Goal: Transaction & Acquisition: Purchase product/service

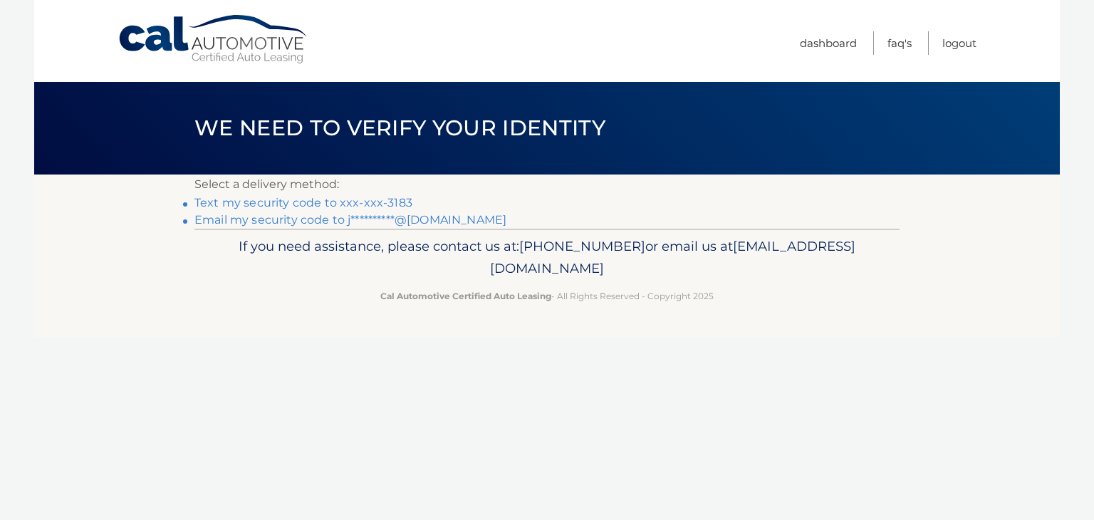
click at [289, 225] on link "**********" at bounding box center [350, 220] width 312 height 14
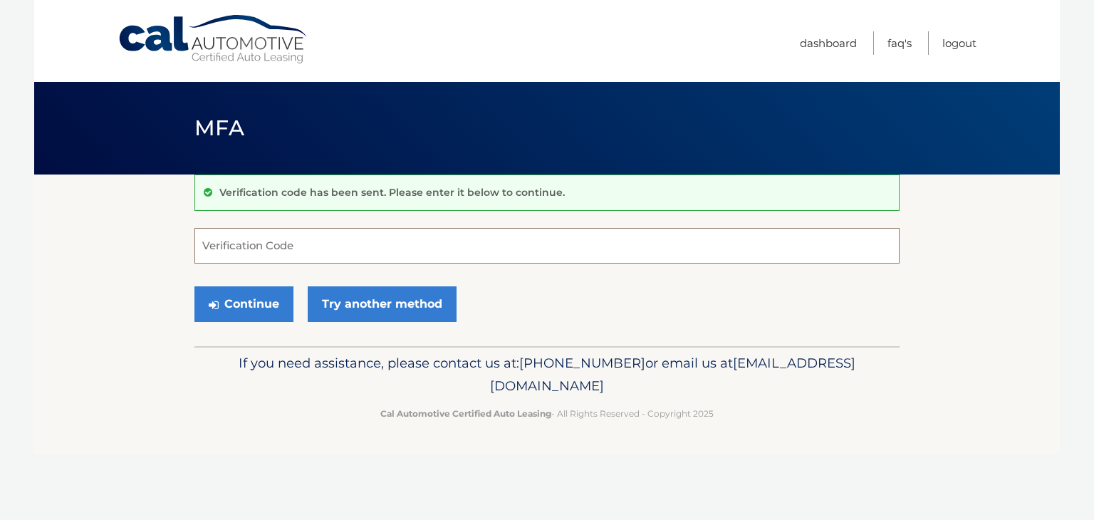
click at [320, 259] on input "Verification Code" at bounding box center [546, 246] width 705 height 36
type input "997435"
click at [252, 313] on button "Continue" at bounding box center [243, 304] width 99 height 36
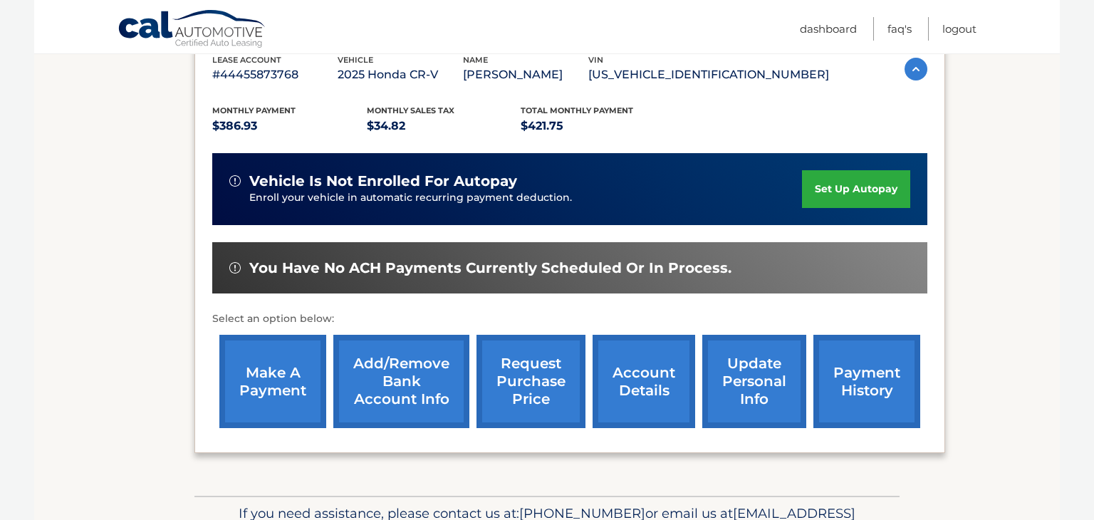
scroll to position [265, 0]
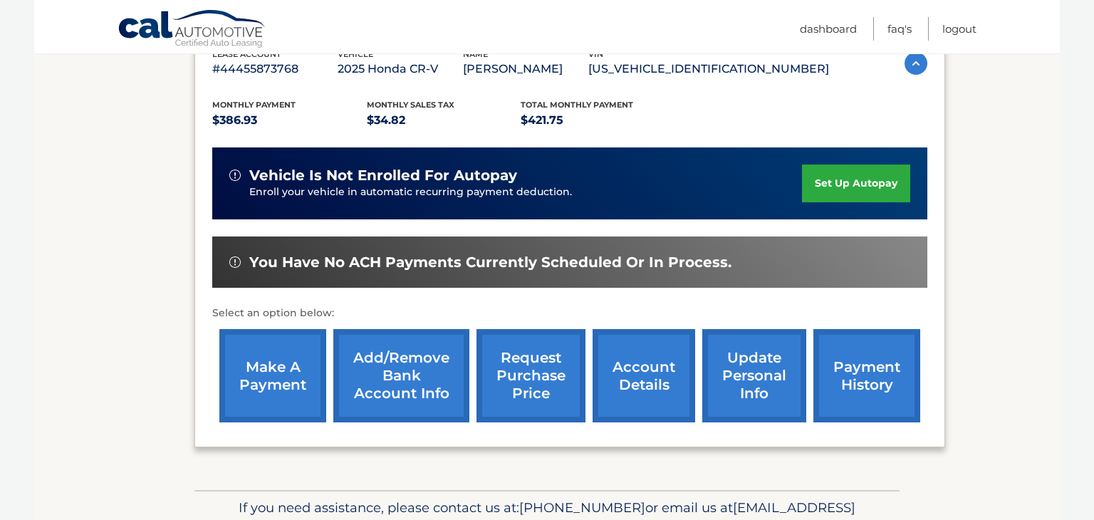
click at [268, 389] on link "make a payment" at bounding box center [272, 375] width 107 height 93
click at [256, 377] on link "make a payment" at bounding box center [272, 375] width 107 height 93
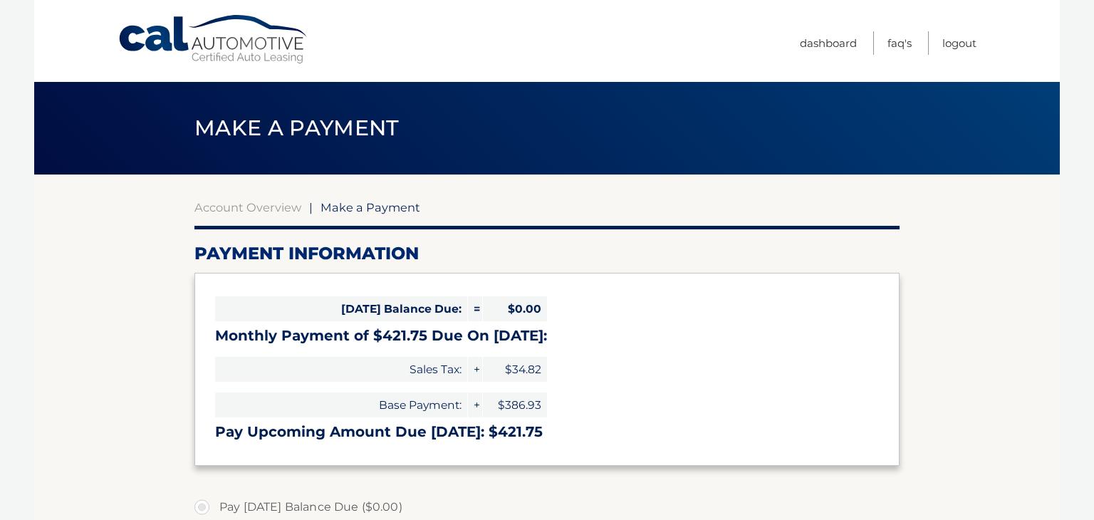
select select "YzZhODFmZTYtYzZlZi00YmQ5LThiYTktMzBiYTkwN2U4ZWUy"
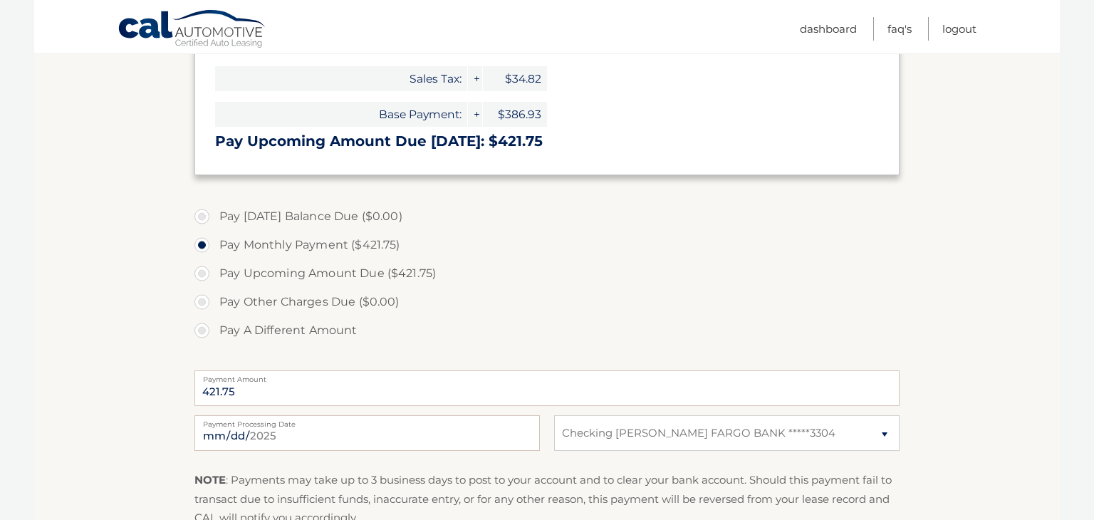
scroll to position [301, 0]
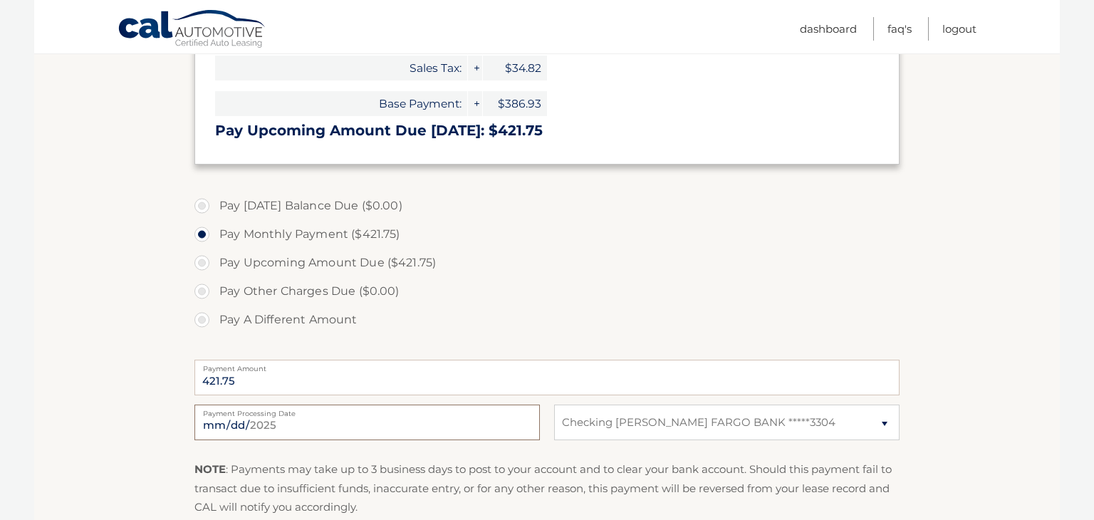
click at [298, 425] on input "2025-08-13" at bounding box center [366, 422] width 345 height 36
type input "2025-08-24"
click at [715, 266] on label "Pay Upcoming Amount Due ($421.75)" at bounding box center [546, 262] width 705 height 28
click at [214, 266] on input "Pay Upcoming Amount Due ($421.75)" at bounding box center [207, 259] width 14 height 23
radio input "true"
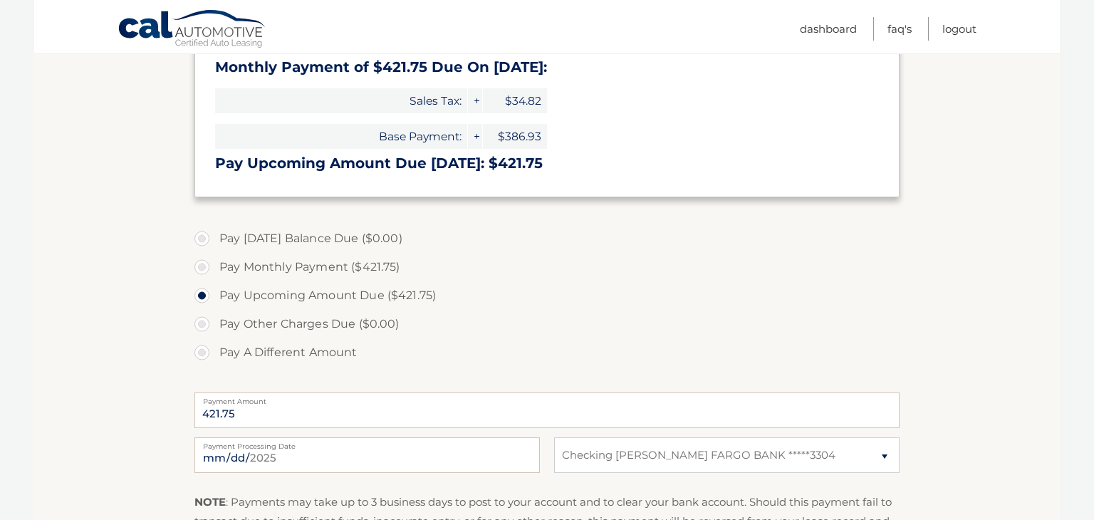
scroll to position [282, 0]
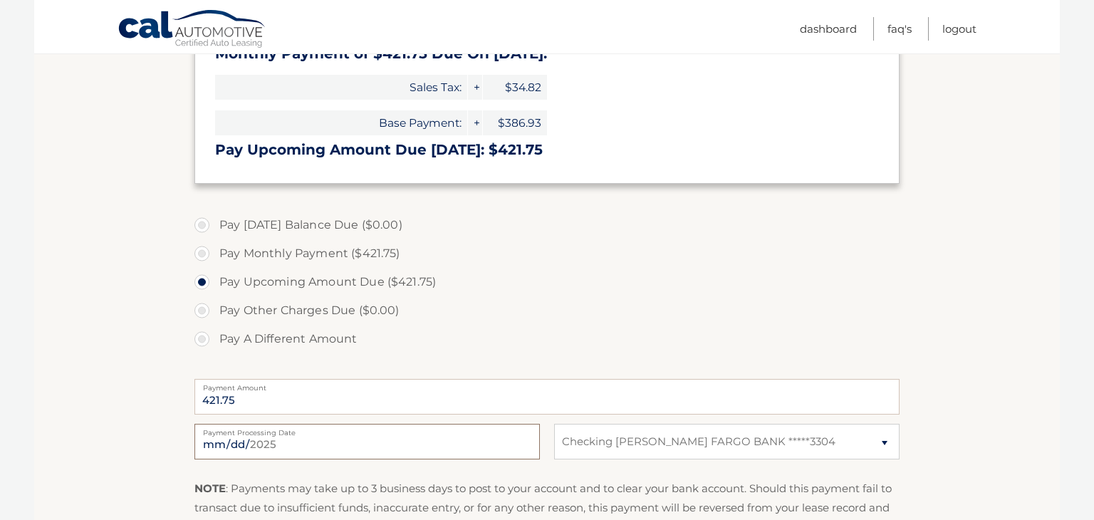
click at [278, 445] on input "2025-08-24" at bounding box center [366, 442] width 345 height 36
type input "2025-08-22"
click at [969, 297] on section "Account Overview | Make a Payment Payment Information Today's Balance Due: = $0…" at bounding box center [546, 259] width 1025 height 735
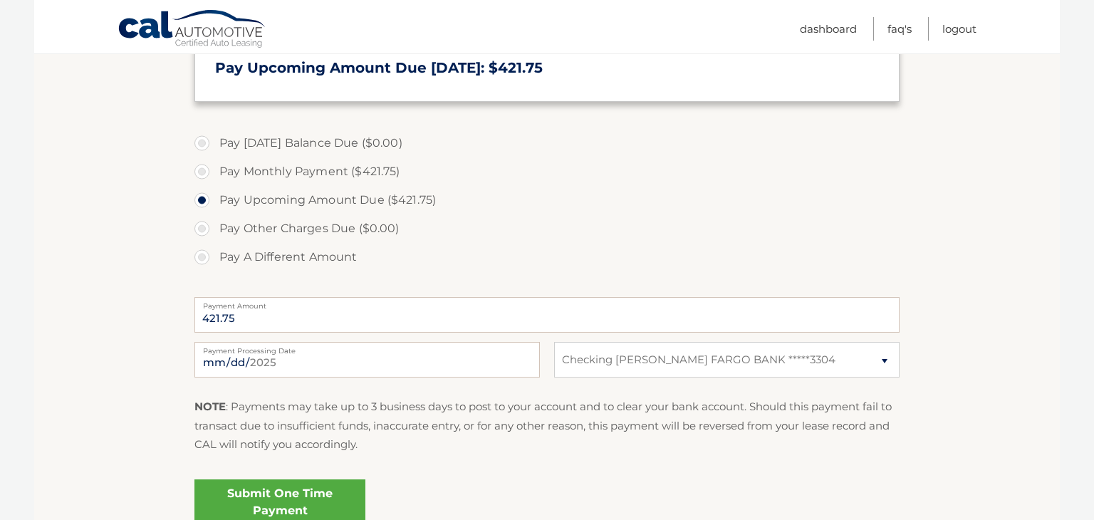
scroll to position [497, 0]
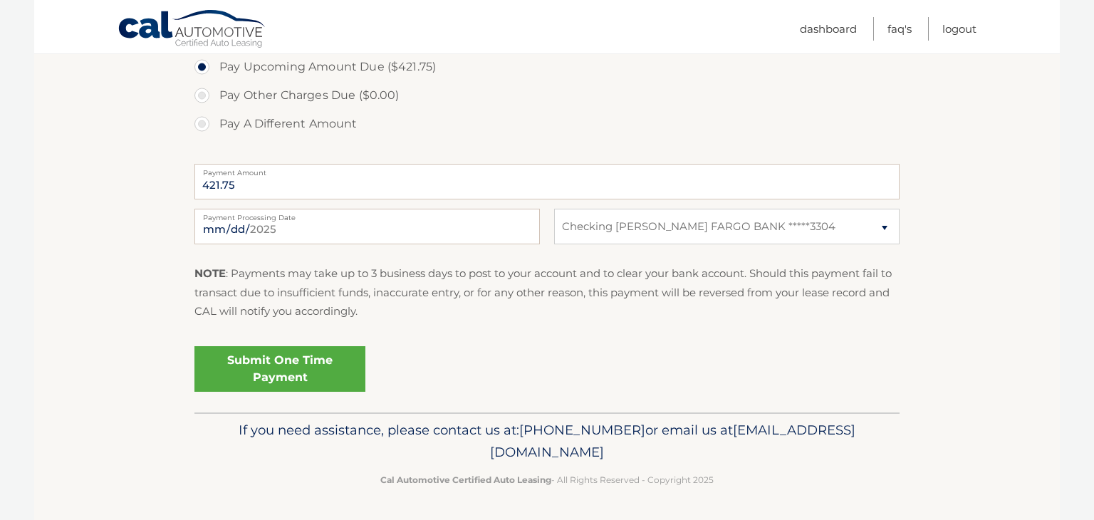
click at [247, 371] on link "Submit One Time Payment" at bounding box center [279, 369] width 171 height 46
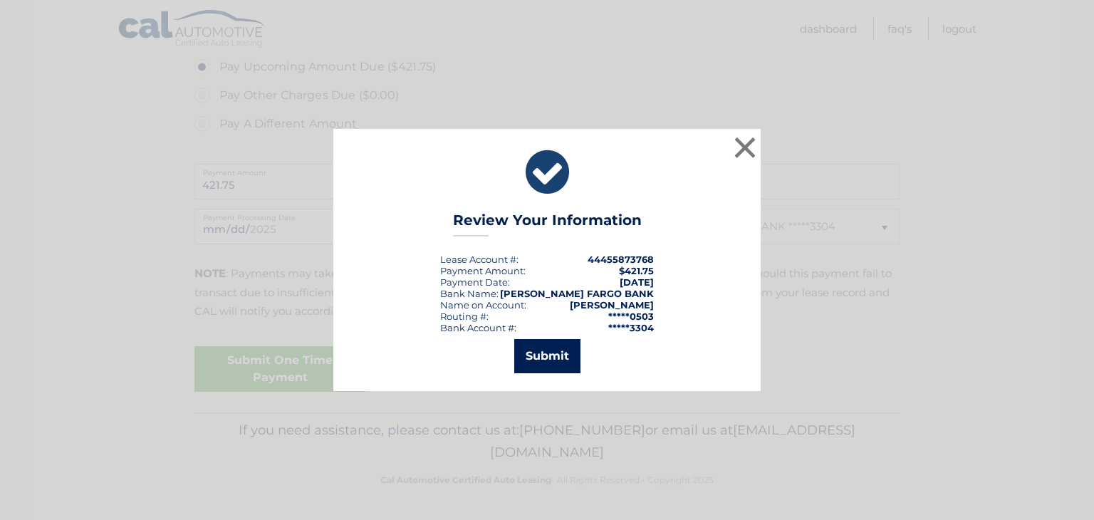
click at [523, 350] on button "Submit" at bounding box center [547, 356] width 66 height 34
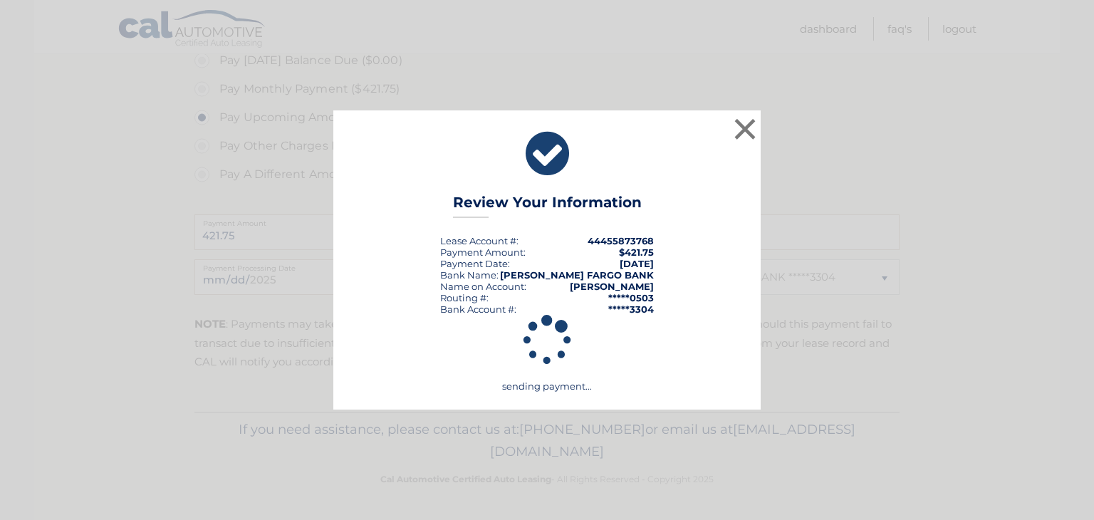
scroll to position [446, 0]
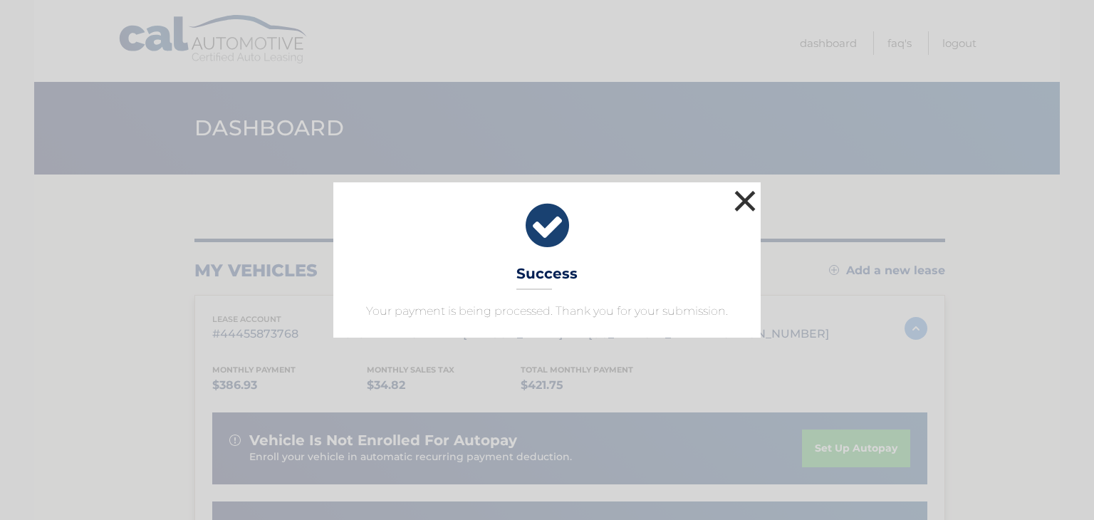
click at [740, 196] on button "×" at bounding box center [744, 201] width 28 height 28
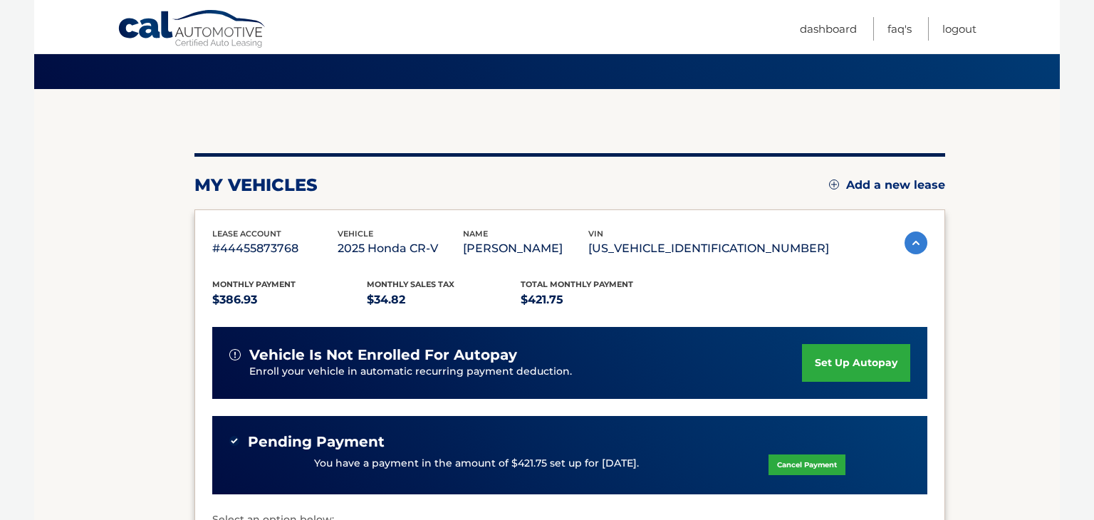
scroll to position [368, 0]
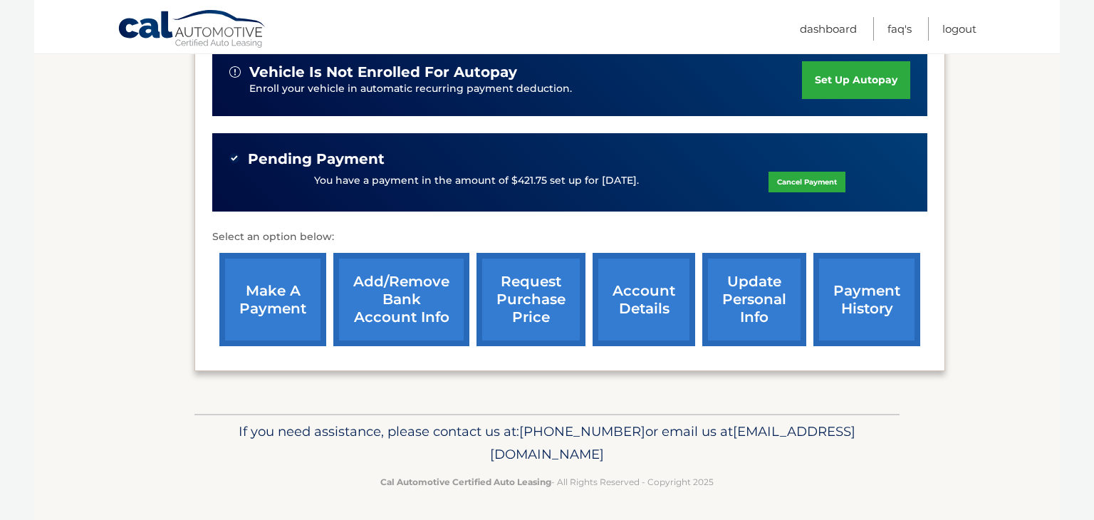
click at [856, 307] on link "payment history" at bounding box center [866, 299] width 107 height 93
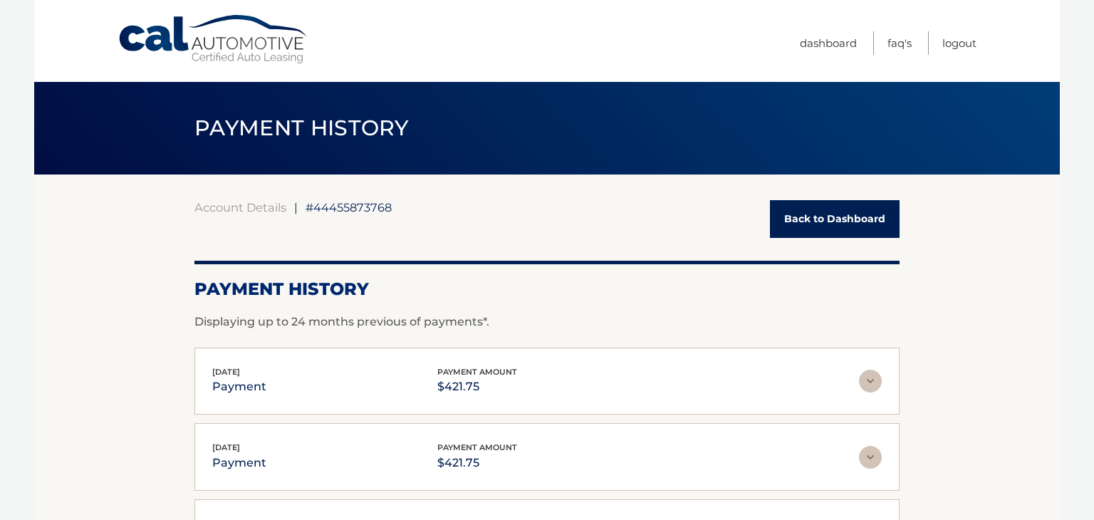
click at [862, 303] on div "Payment History Displaying up to 24 months previous of payments*." at bounding box center [546, 296] width 705 height 70
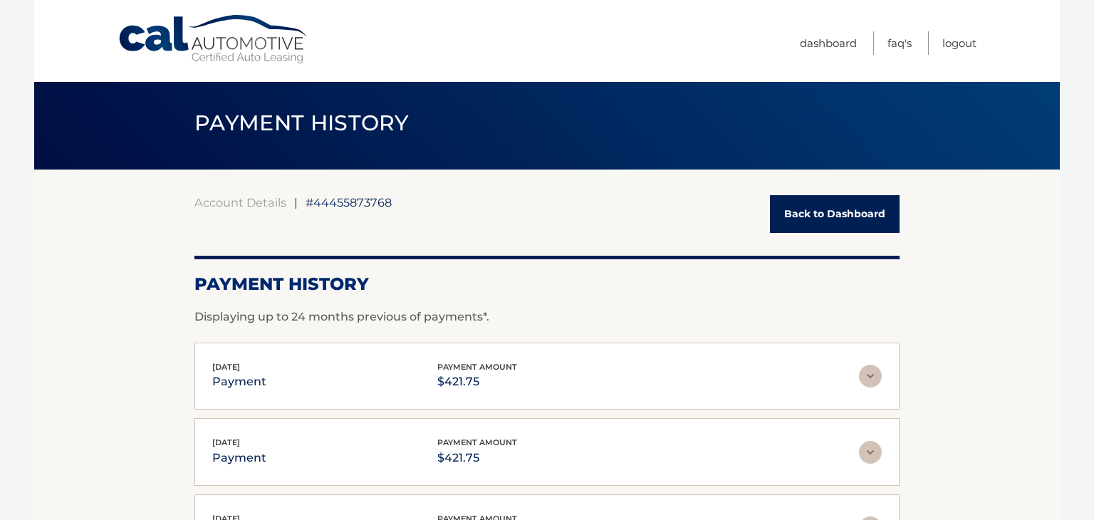
scroll to position [3, 0]
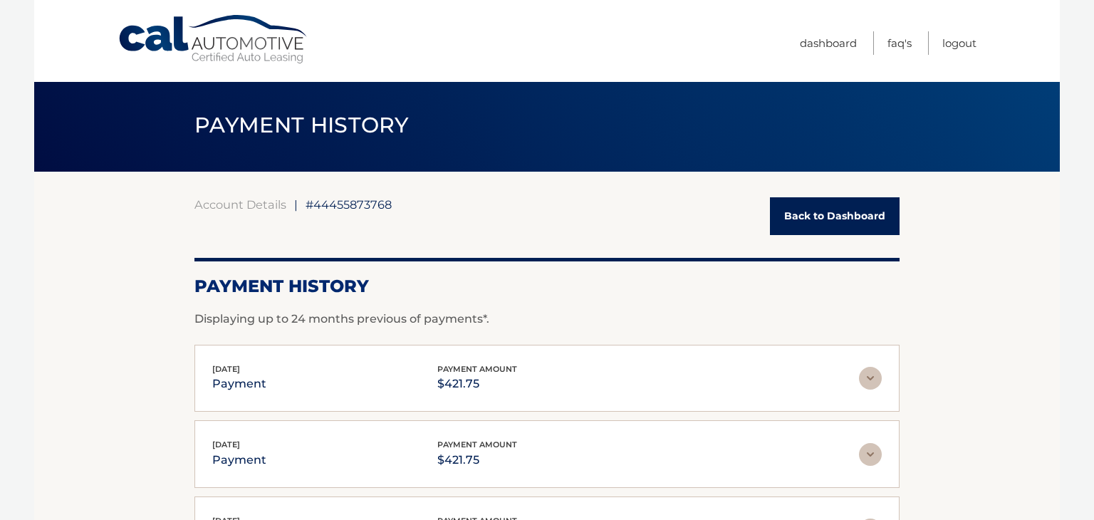
click at [793, 228] on link "Back to Dashboard" at bounding box center [835, 216] width 130 height 38
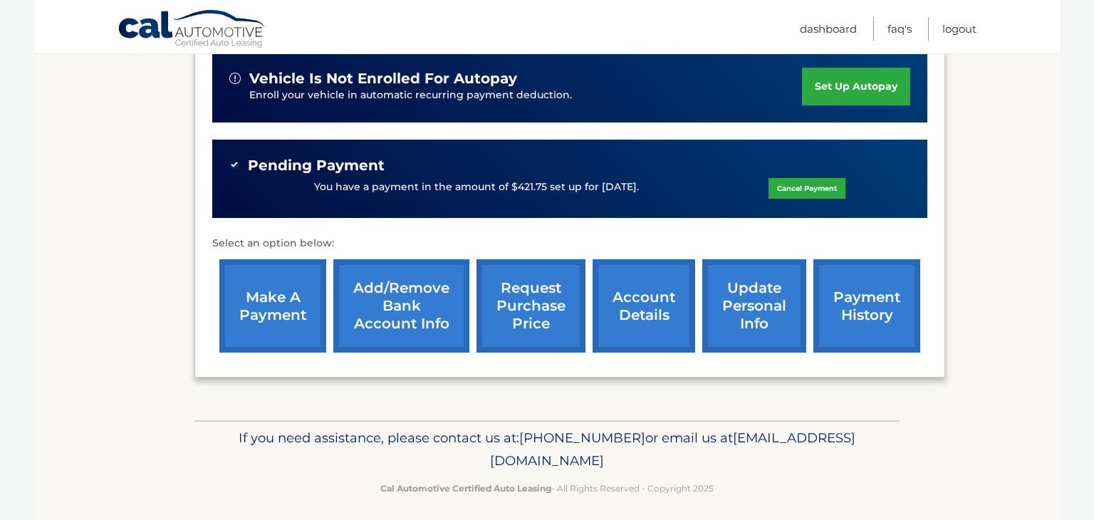
scroll to position [353, 0]
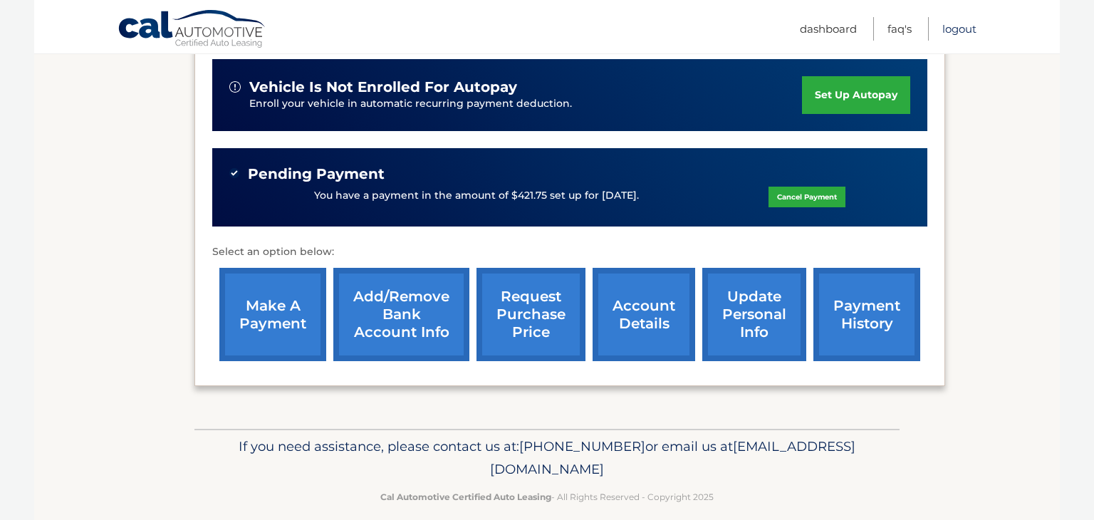
click at [958, 28] on link "Logout" at bounding box center [959, 28] width 34 height 23
